Goal: Task Accomplishment & Management: Use online tool/utility

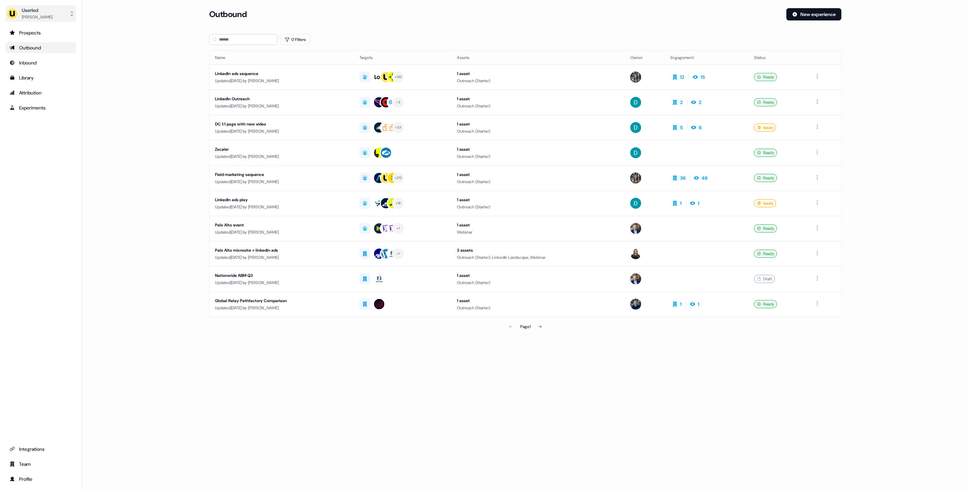
click at [39, 7] on div "Userled" at bounding box center [37, 10] width 31 height 7
click at [47, 31] on div "Impersonate (Admin)" at bounding box center [40, 32] width 65 height 12
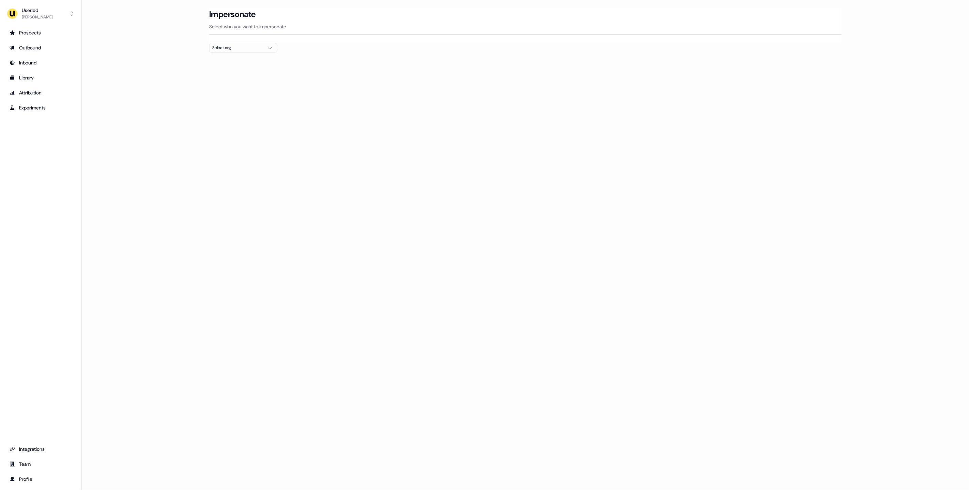
click at [257, 49] on div "Select org" at bounding box center [237, 47] width 51 height 7
type input "****"
click at [231, 98] on div "Netnut" at bounding box center [243, 94] width 67 height 11
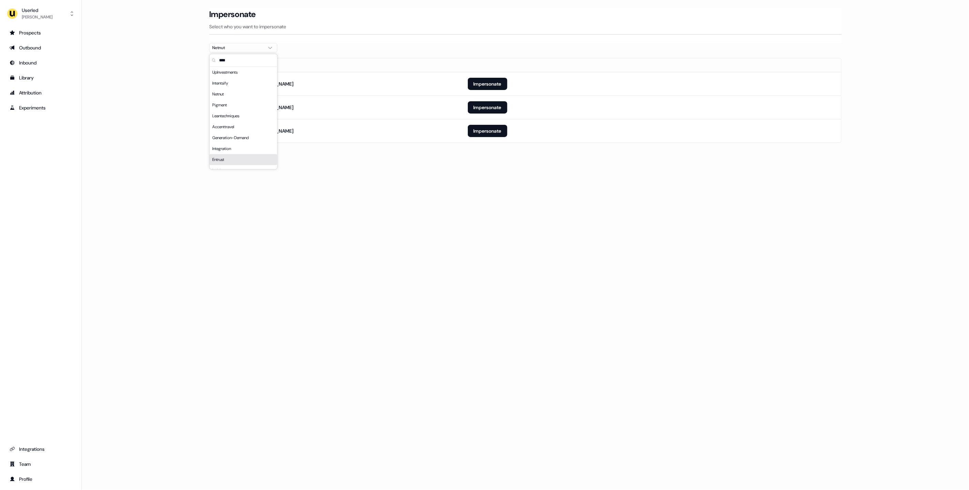
click at [485, 487] on div "Loading... Impersonate Select who you want to impersonate Netnut Email [EMAIL_A…" at bounding box center [525, 245] width 887 height 490
click at [474, 82] on button "Impersonate" at bounding box center [488, 84] width 40 height 12
